Goal: Task Accomplishment & Management: Use online tool/utility

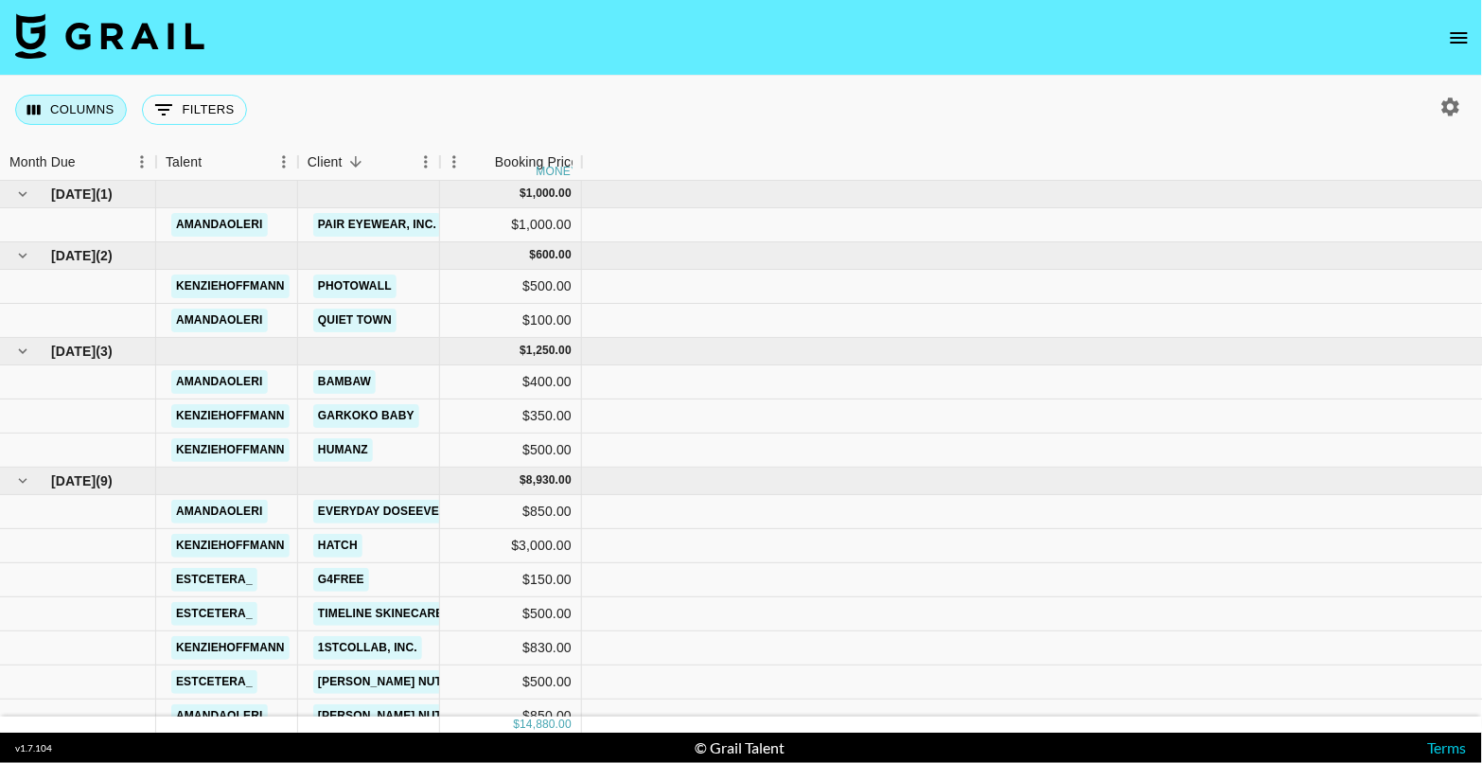
click at [50, 111] on button "Columns" at bounding box center [71, 110] width 112 height 30
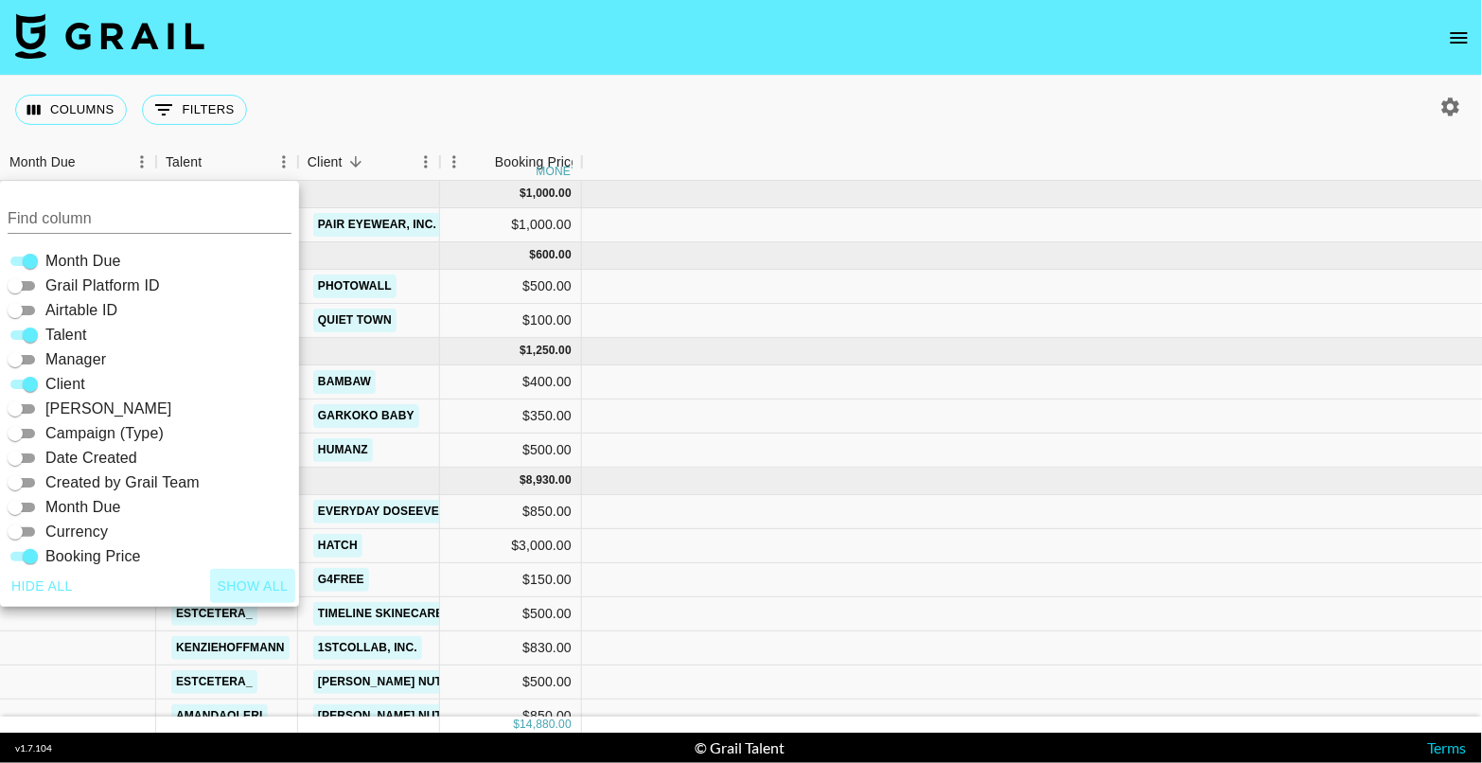
click at [269, 584] on button "Show all" at bounding box center [253, 586] width 86 height 35
checkbox input "true"
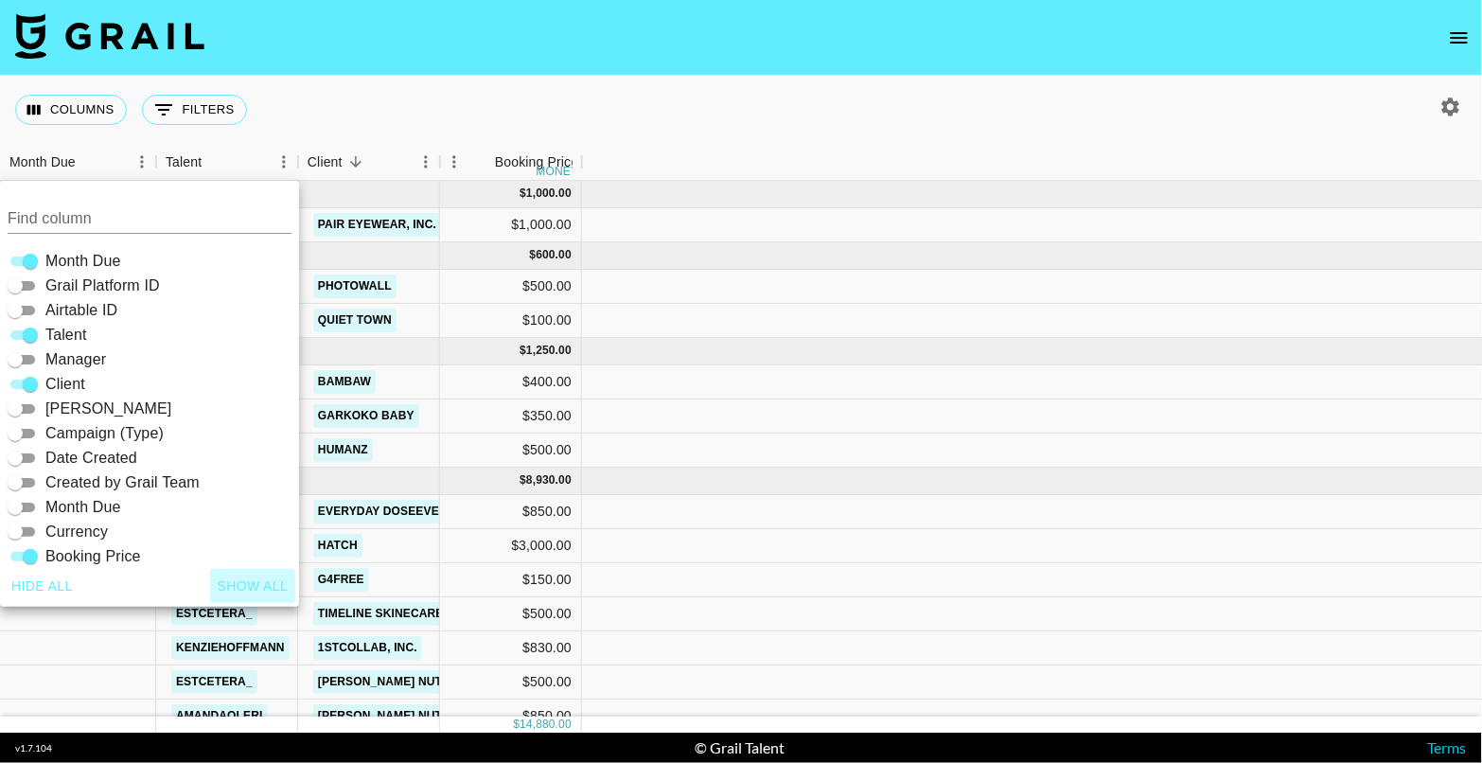
checkbox input "true"
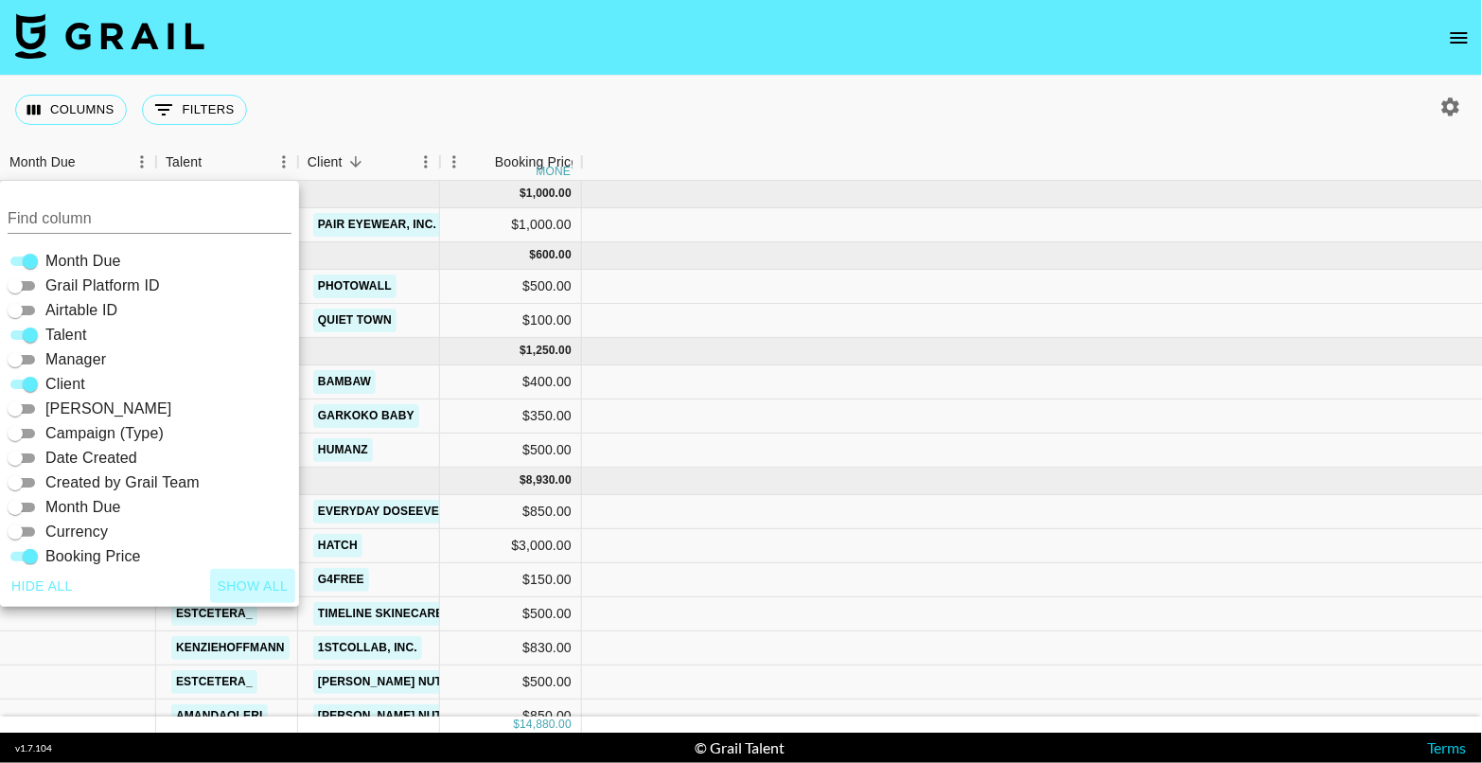
checkbox input "true"
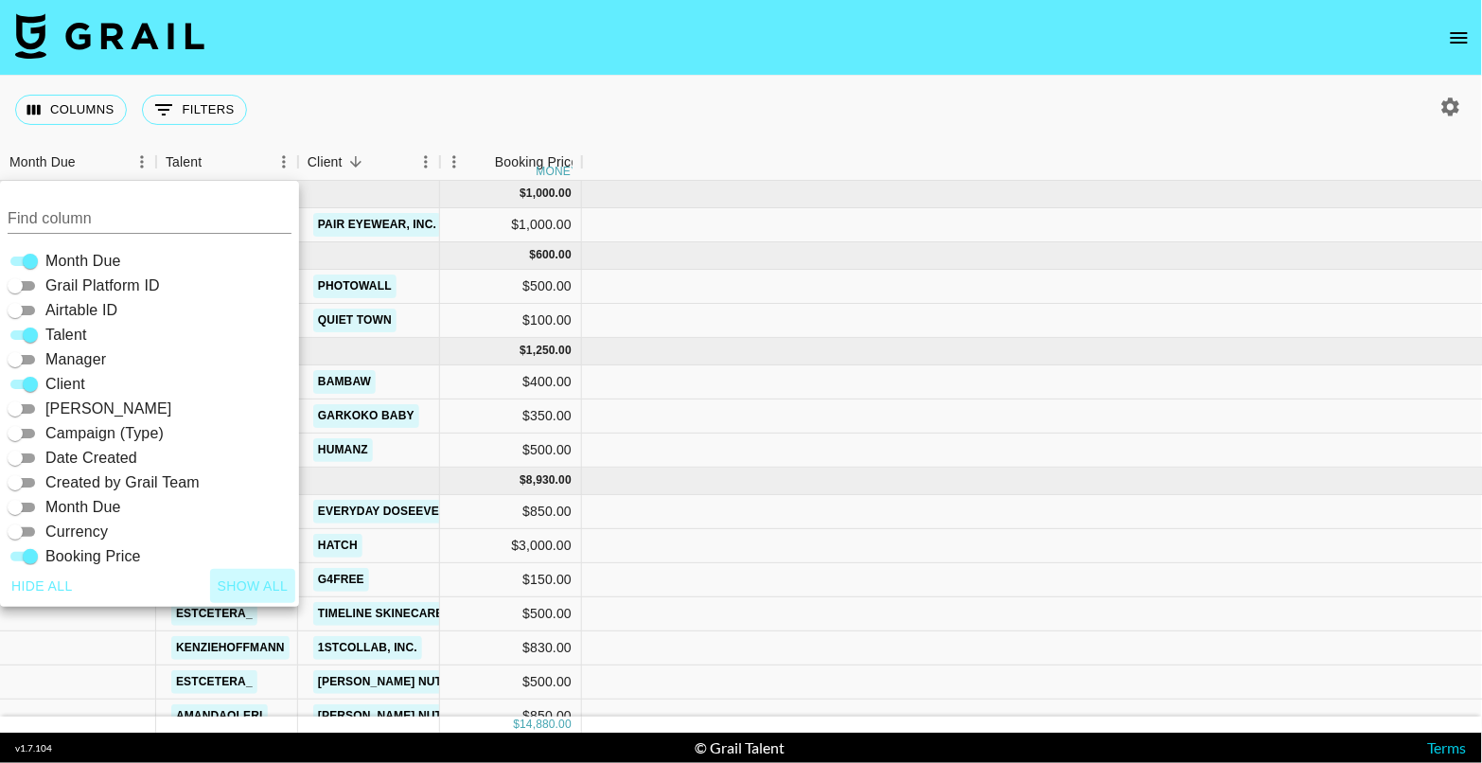
checkbox input "true"
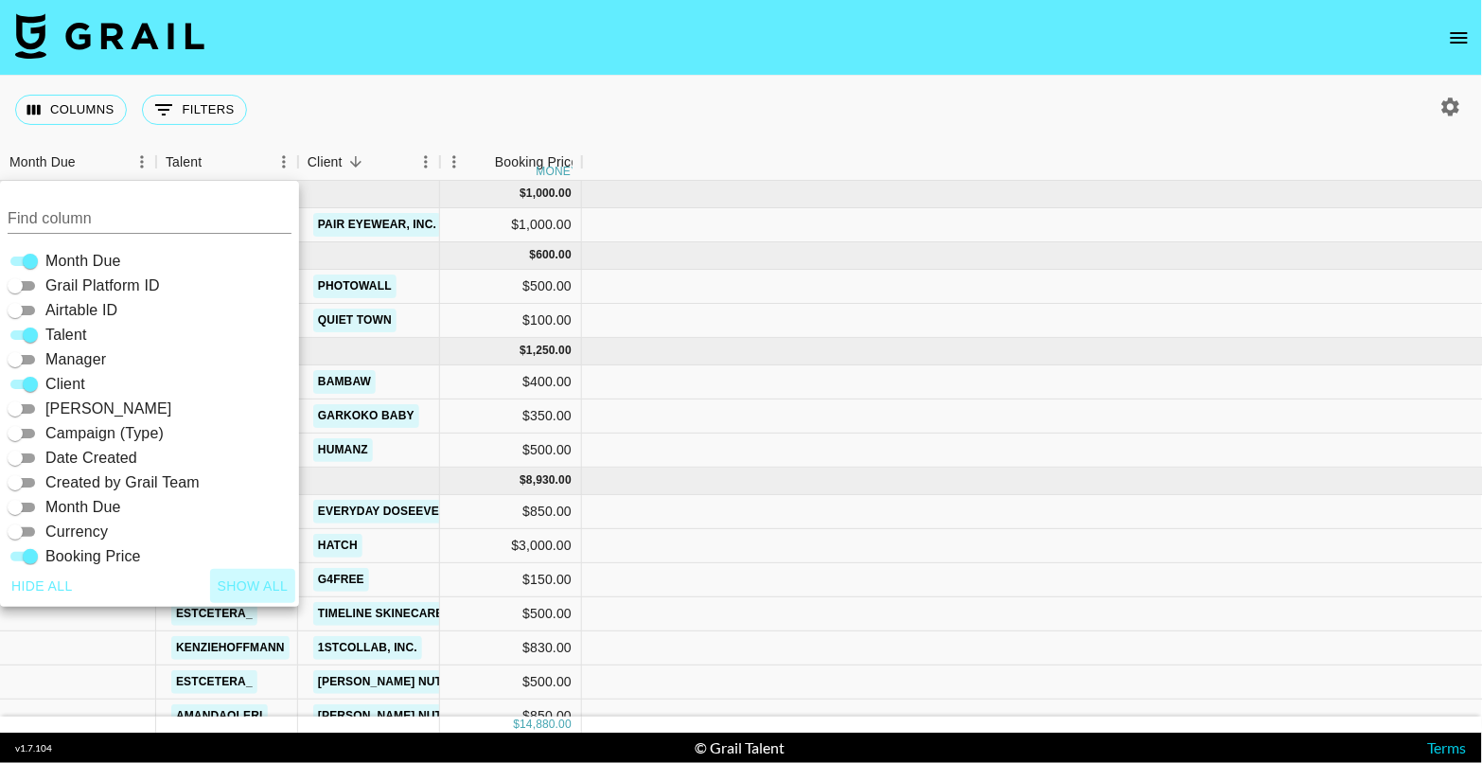
checkbox input "true"
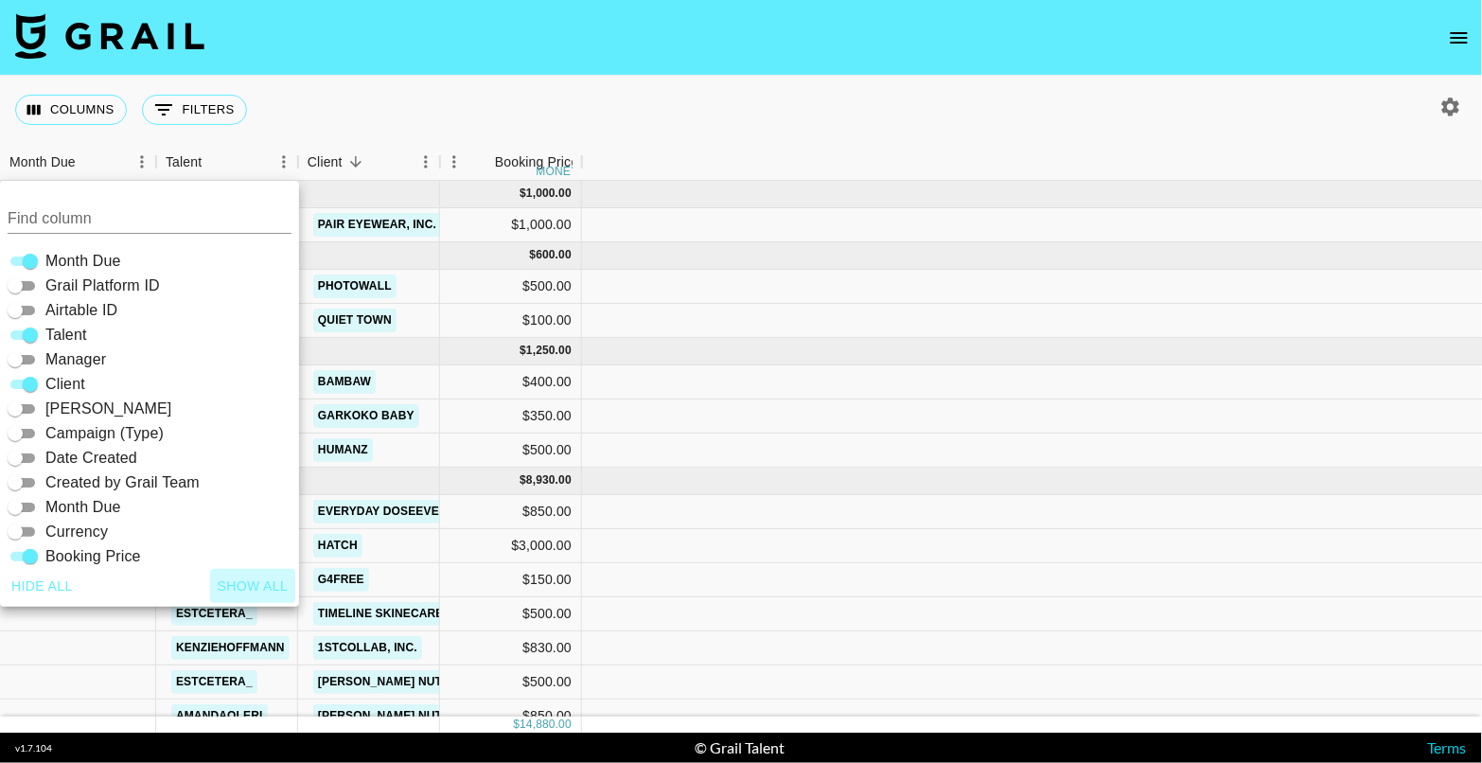
checkbox input "true"
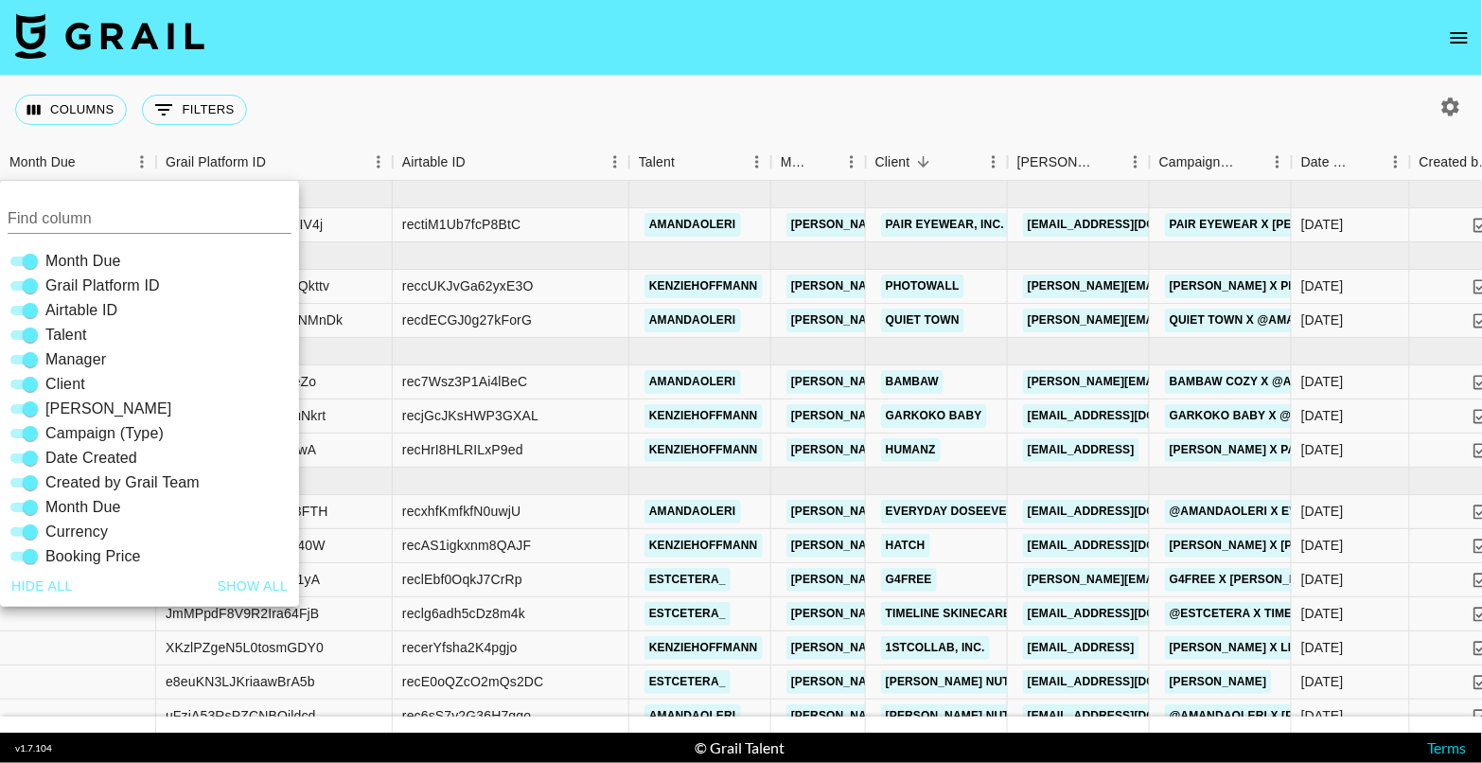
click at [1259, 94] on div "Columns 0 Filters + Booking" at bounding box center [741, 110] width 1482 height 68
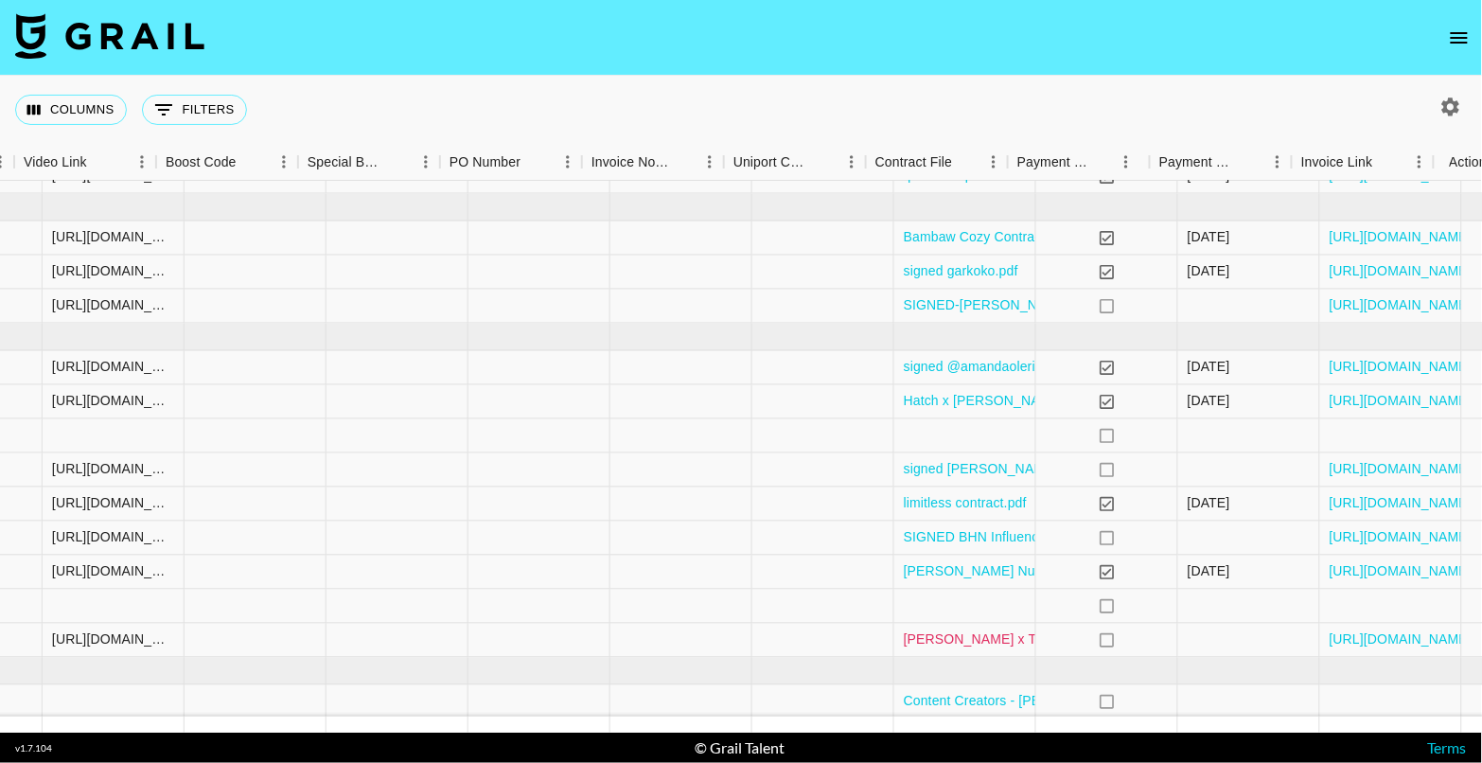
scroll to position [144, 2531]
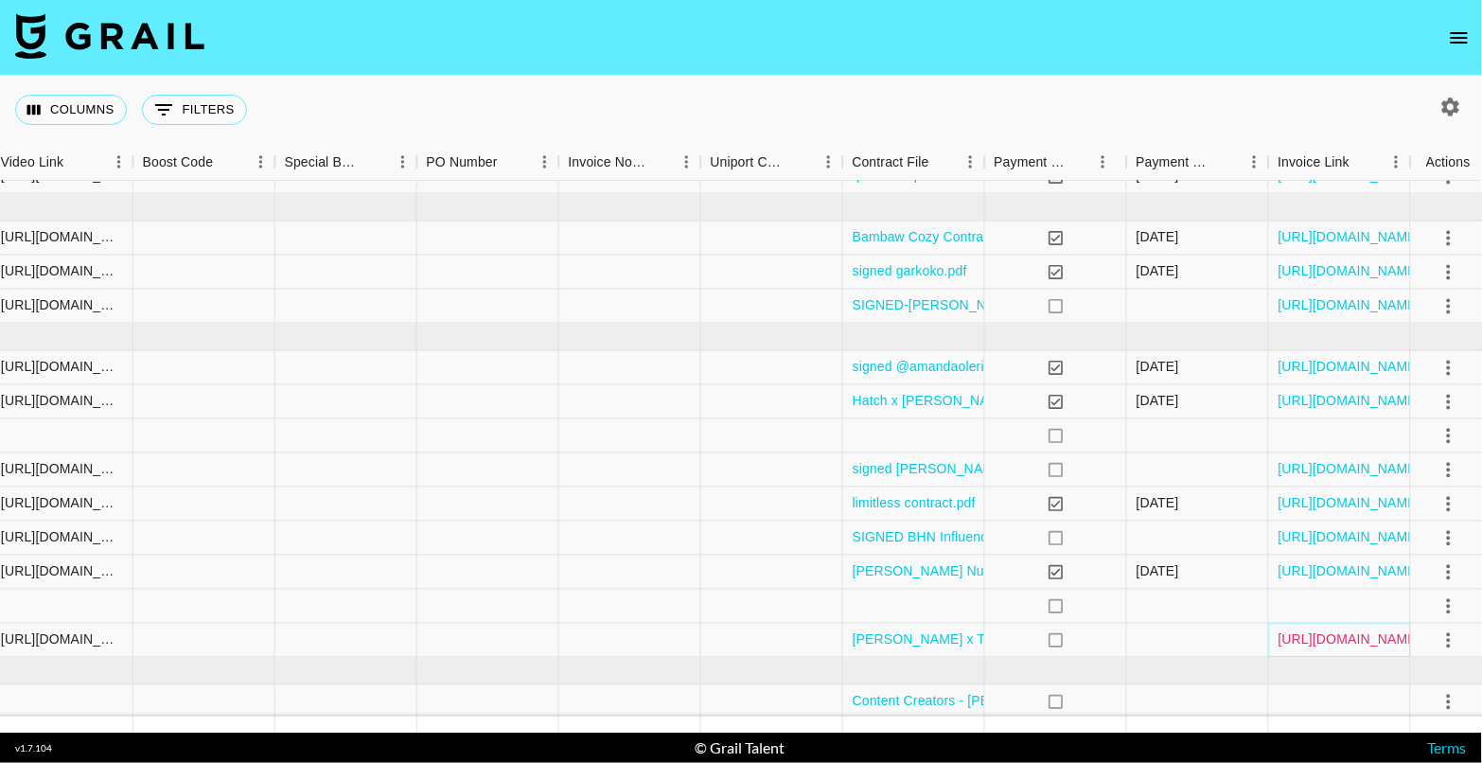
click at [1333, 641] on link "[URL][DOMAIN_NAME]" at bounding box center [1350, 639] width 143 height 19
